Goal: Transaction & Acquisition: Obtain resource

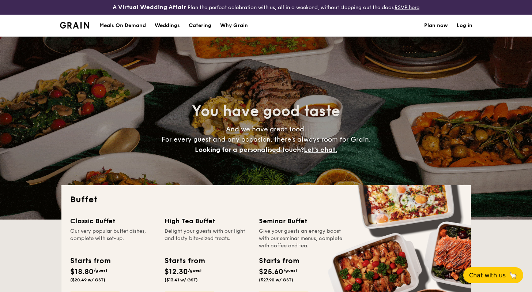
select select
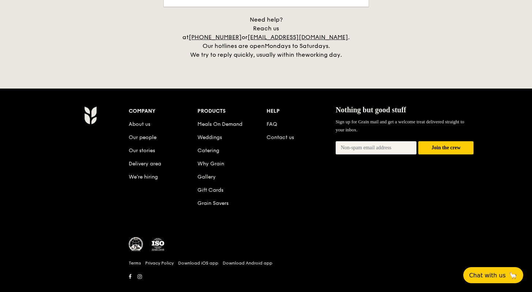
scroll to position [1554, 0]
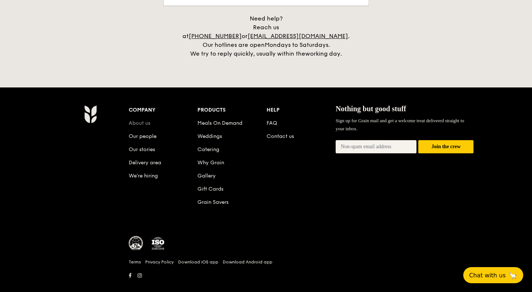
click at [139, 120] on link "About us" at bounding box center [140, 123] width 22 height 6
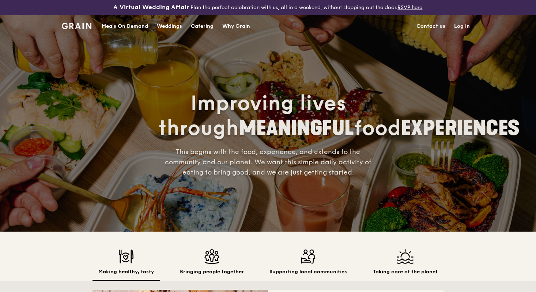
click at [138, 27] on div "Meals On Demand" at bounding box center [125, 26] width 46 height 22
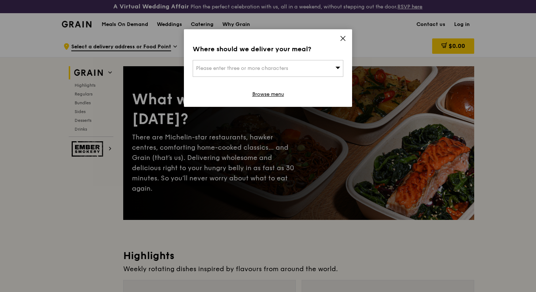
click at [341, 40] on icon at bounding box center [343, 38] width 7 height 7
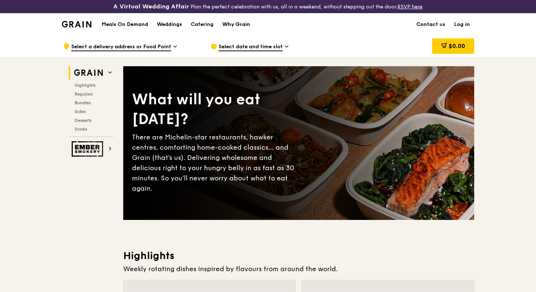
click at [220, 24] on link "Why Grain" at bounding box center [236, 25] width 37 height 22
click at [206, 25] on div "Catering" at bounding box center [202, 25] width 23 height 22
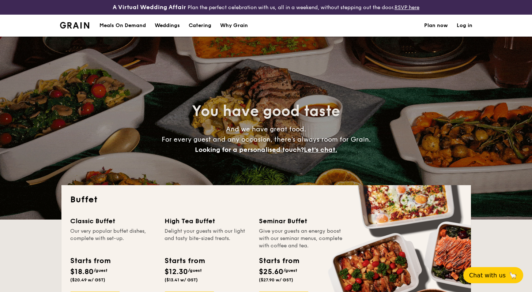
select select
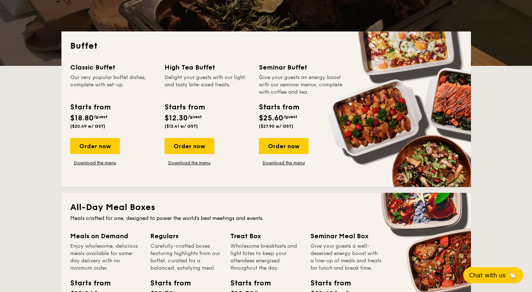
scroll to position [184, 0]
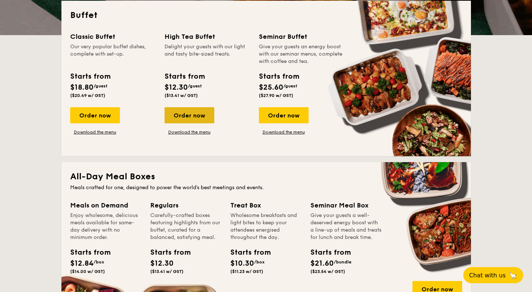
click at [202, 113] on div "Order now" at bounding box center [190, 115] width 50 height 16
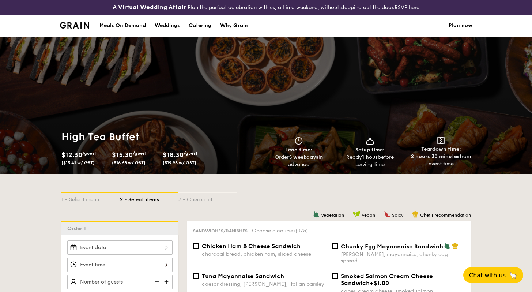
select select
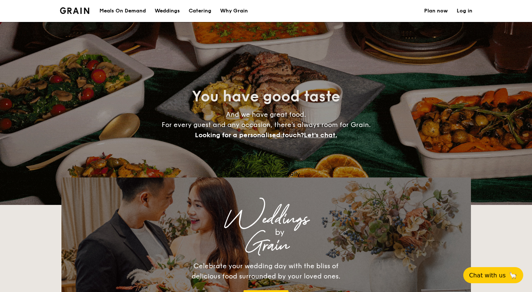
scroll to position [199, 0]
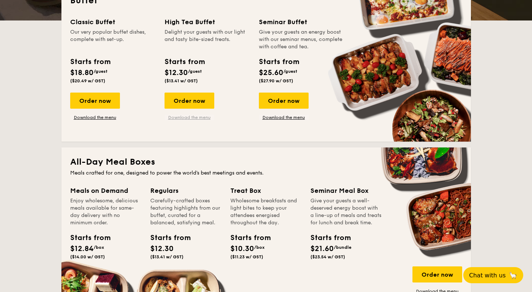
click at [184, 117] on link "Download the menu" at bounding box center [190, 117] width 50 height 6
